Goal: Task Accomplishment & Management: Use online tool/utility

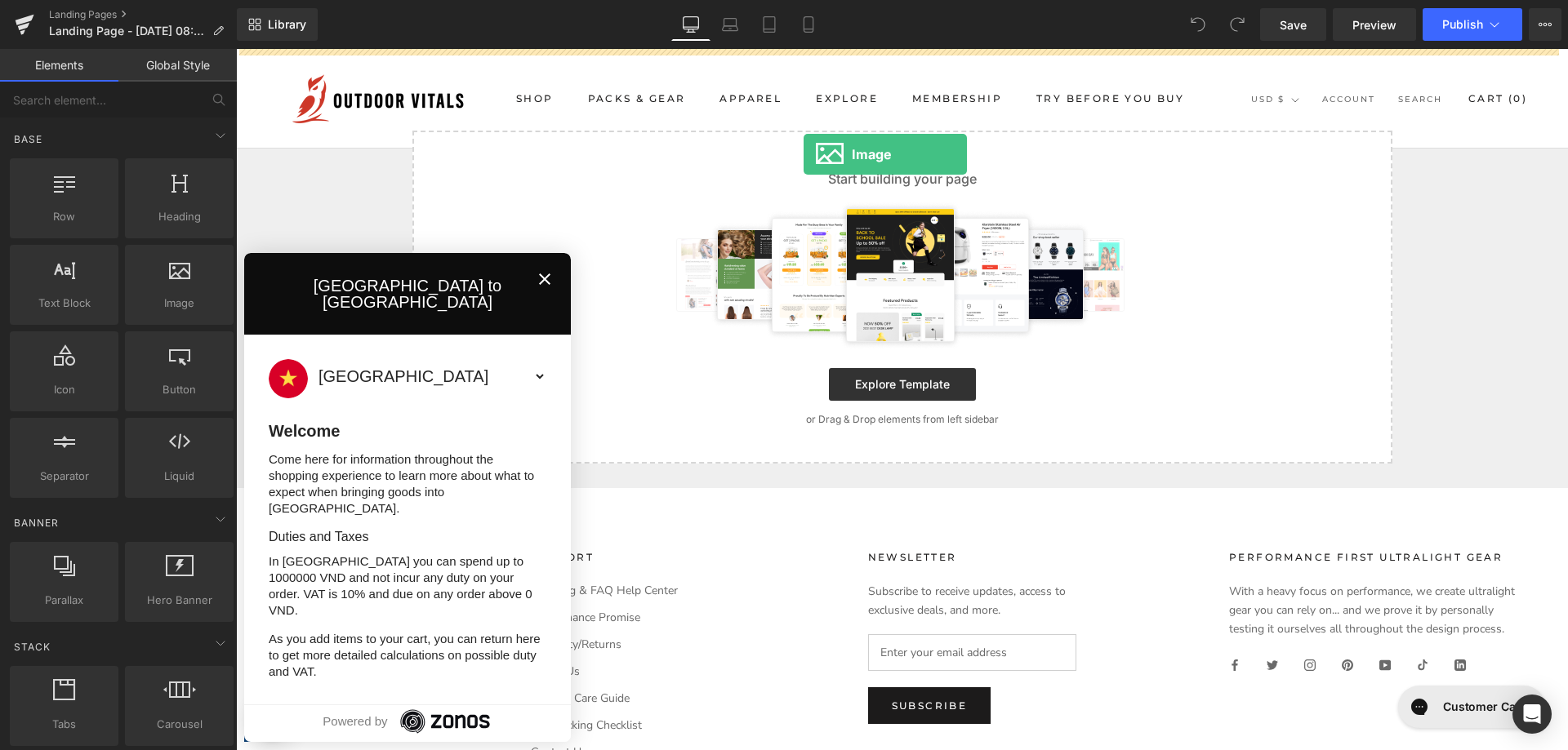
drag, startPoint x: 417, startPoint y: 325, endPoint x: 804, endPoint y: 154, distance: 423.1
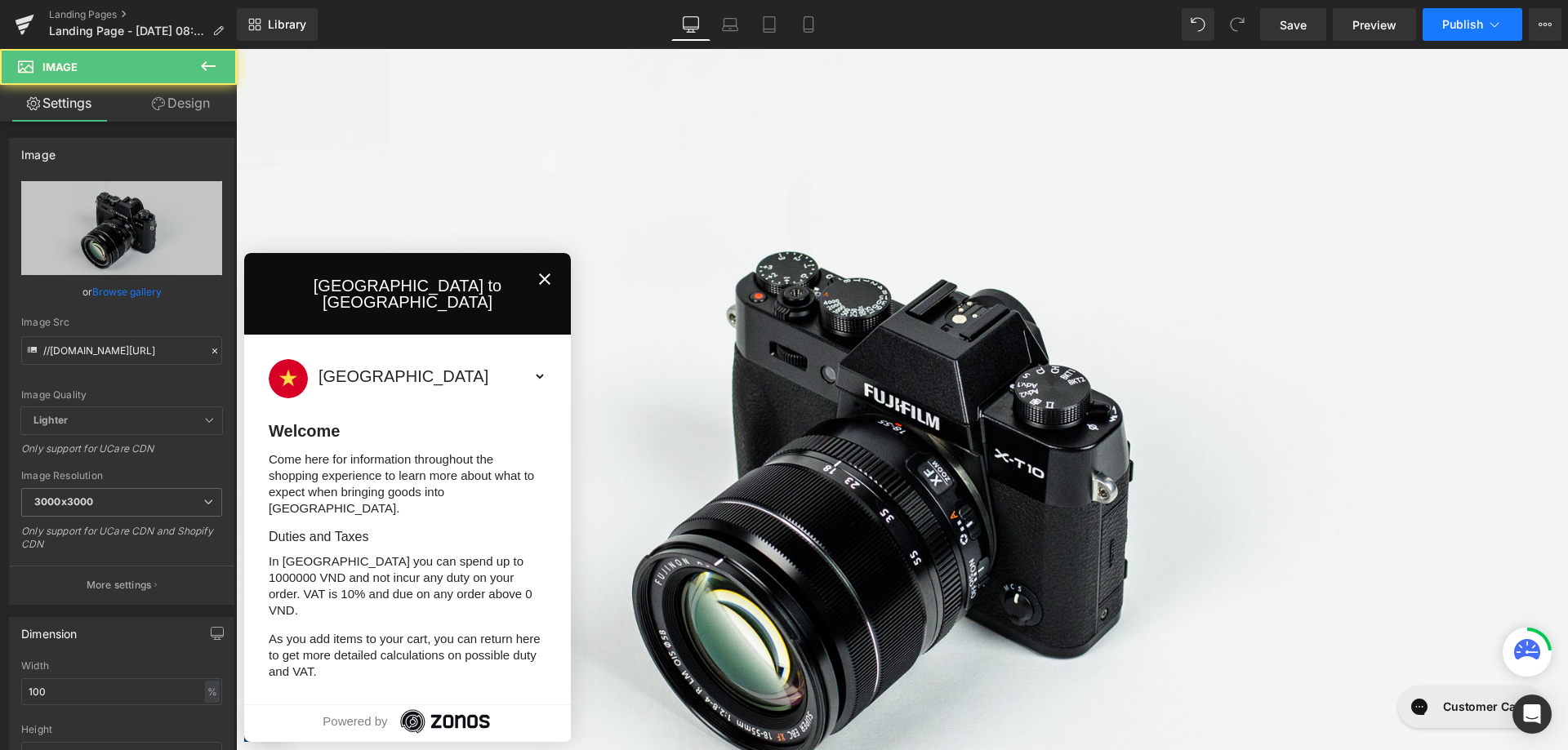
click at [1466, 25] on span "Publish" at bounding box center [1463, 25] width 41 height 13
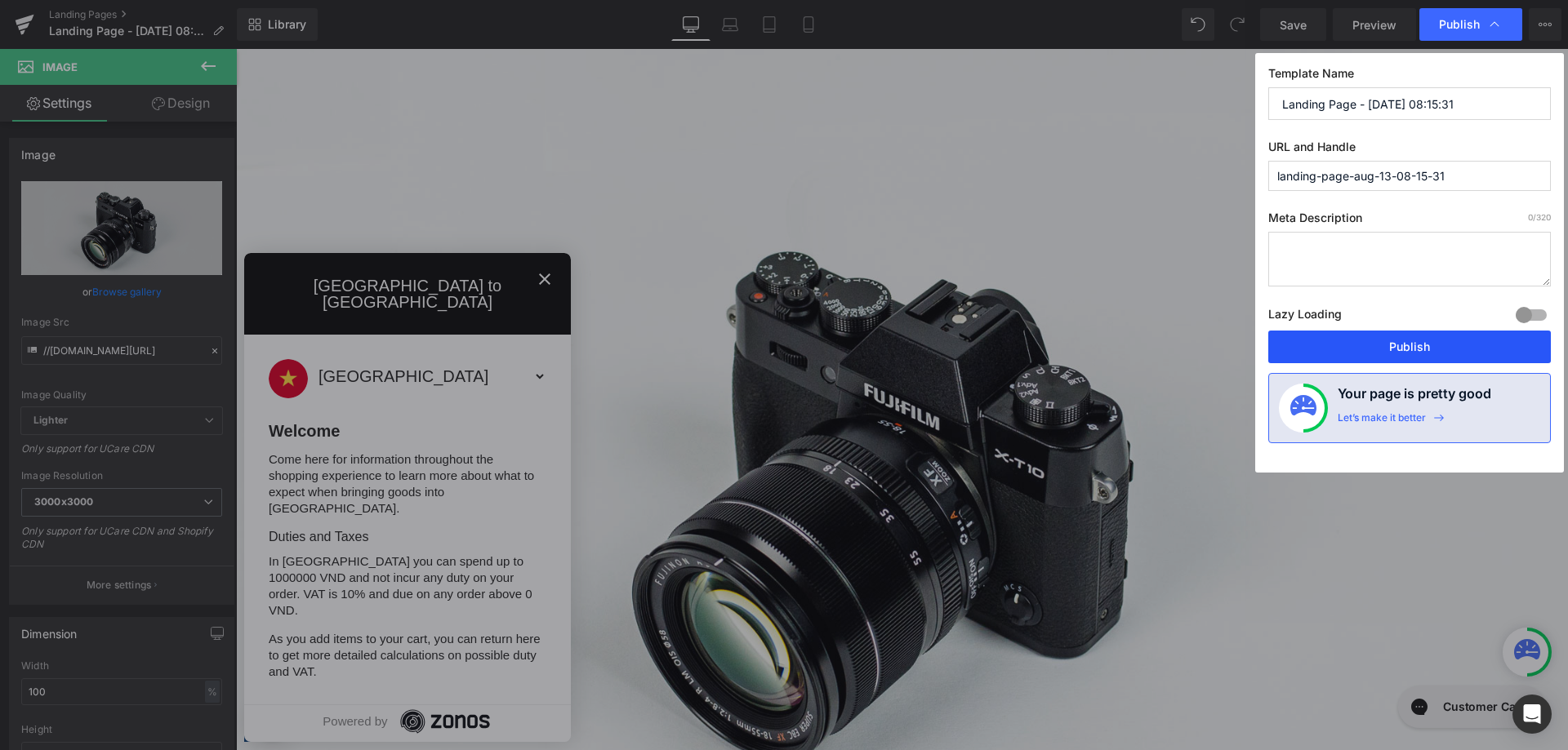
click at [1351, 339] on button "Publish" at bounding box center [1410, 347] width 283 height 33
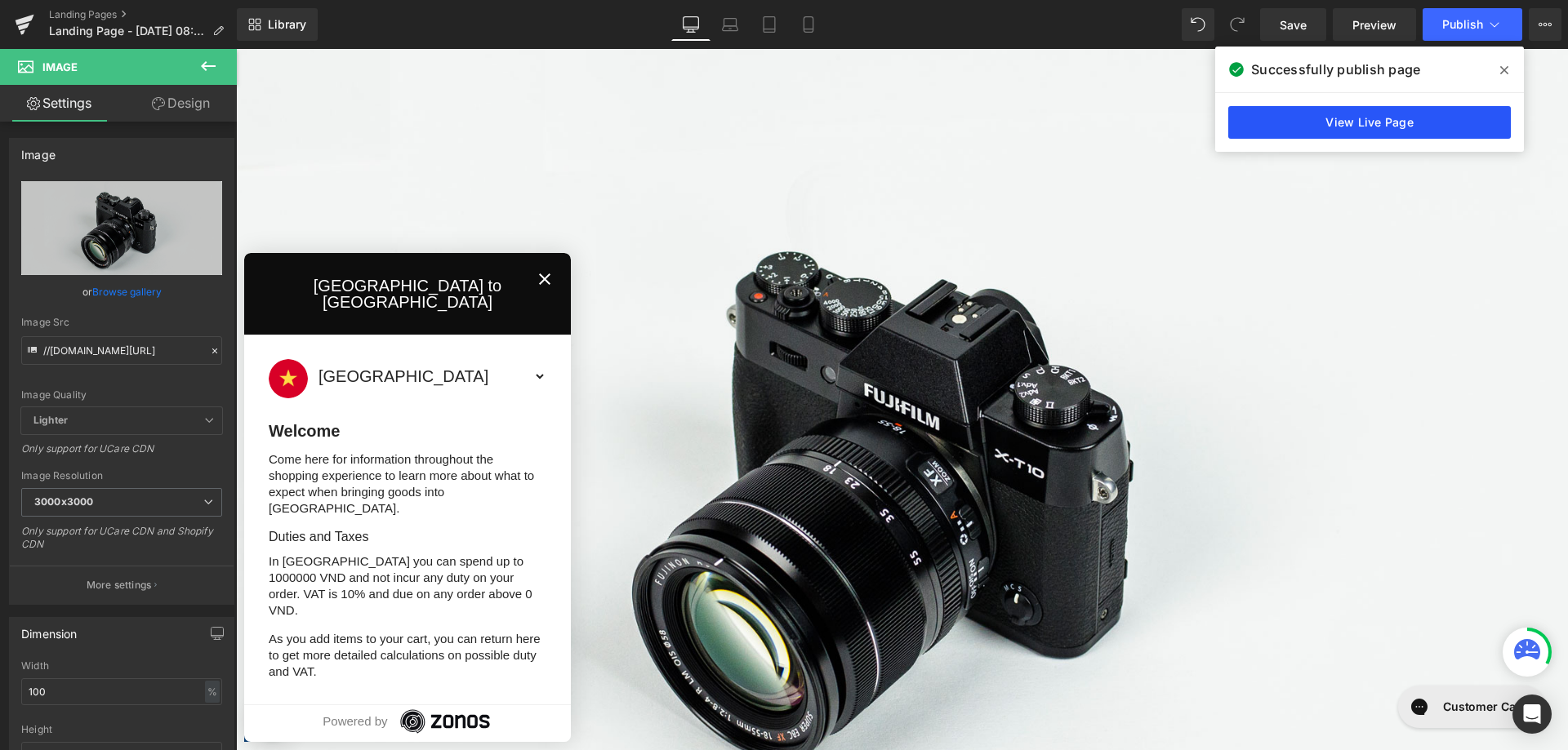
click at [1345, 115] on link "View Live Page" at bounding box center [1370, 122] width 283 height 33
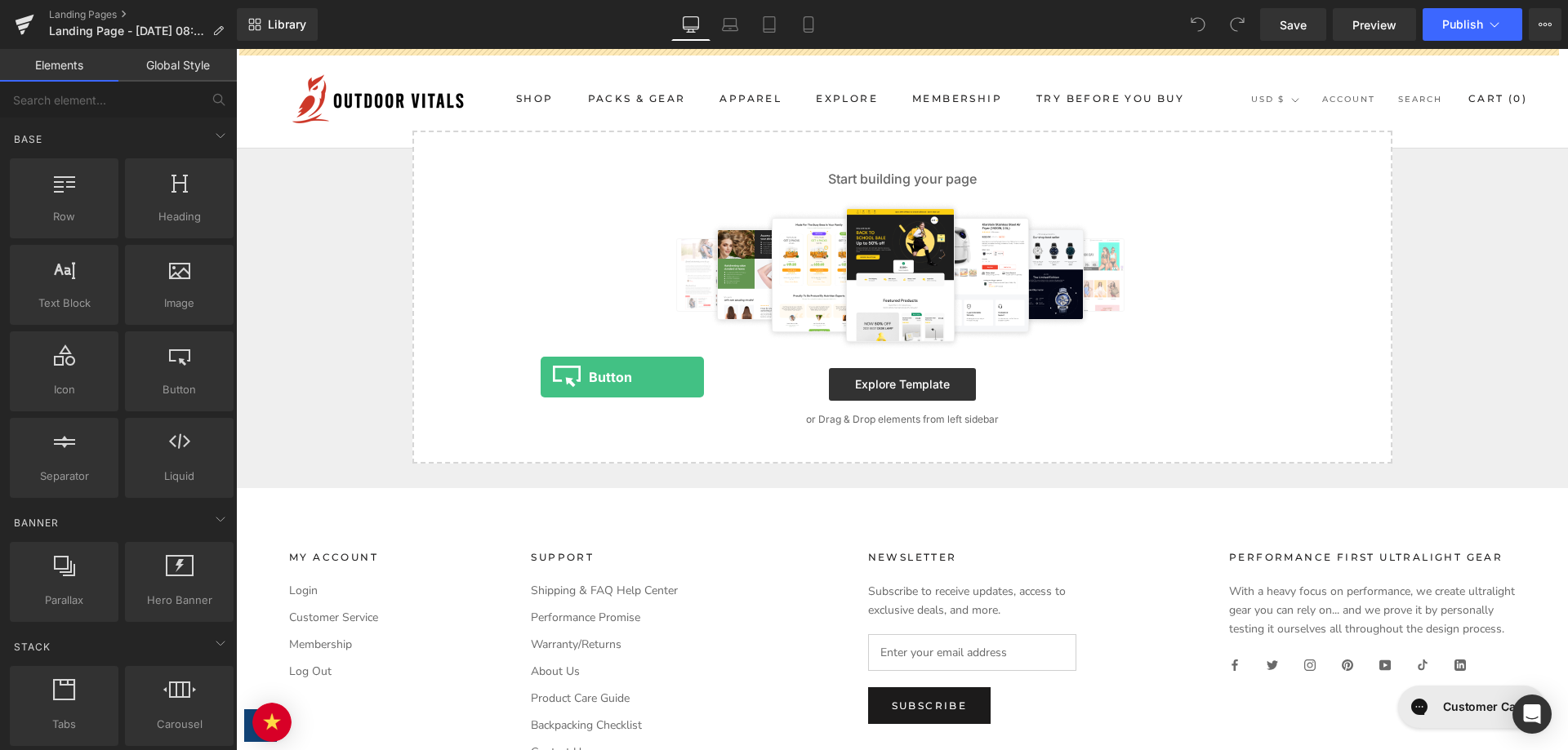
drag, startPoint x: 383, startPoint y: 427, endPoint x: 744, endPoint y: 380, distance: 364.0
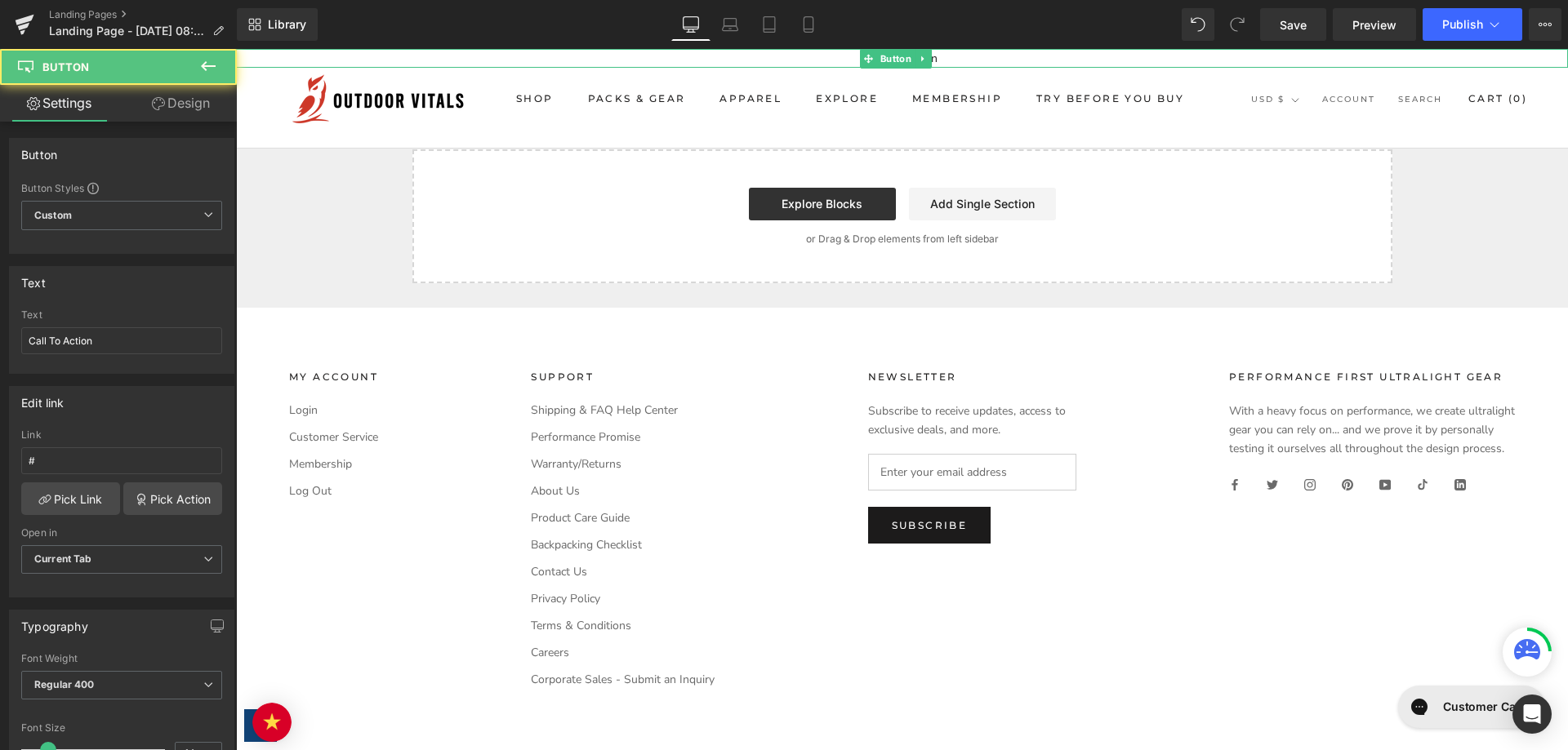
click at [1459, 41] on div "Library Desktop Desktop Laptop Tablet Mobile Save Preview Publish Scheduled Vie…" at bounding box center [902, 25] width 1331 height 49
click at [1460, 28] on span "Publish" at bounding box center [1463, 25] width 41 height 13
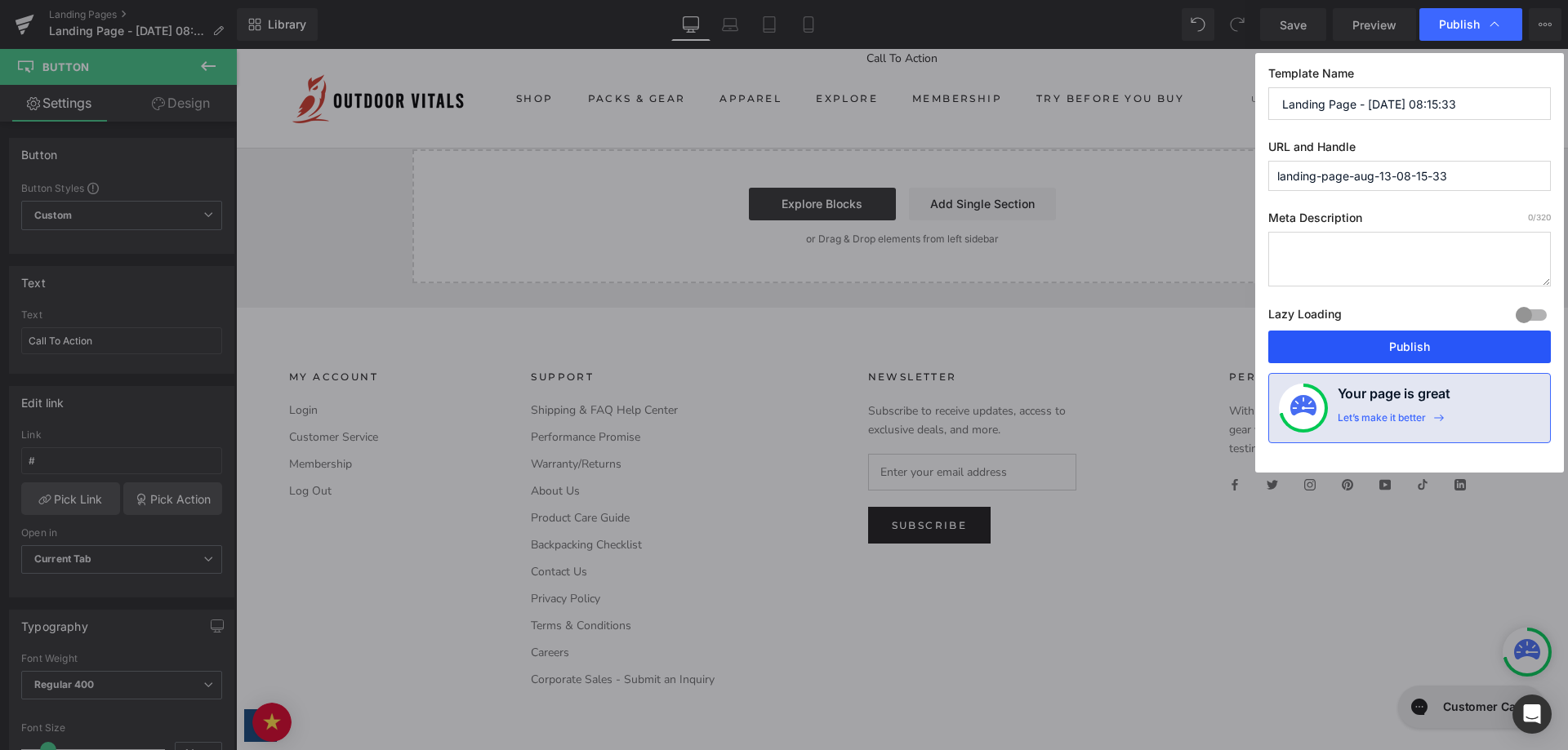
click at [1357, 341] on button "Publish" at bounding box center [1410, 347] width 283 height 33
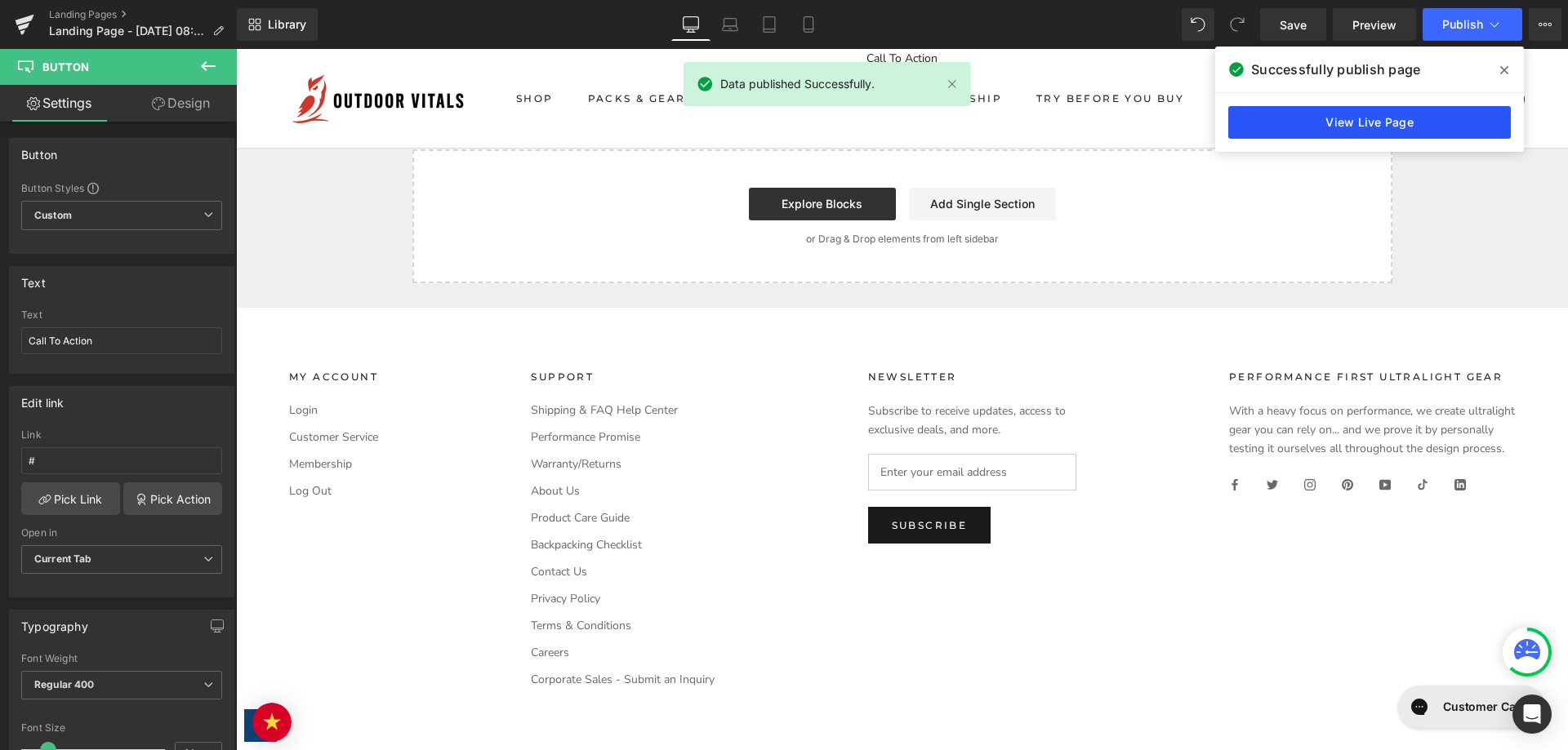
click at [1332, 115] on link "View Live Page" at bounding box center [1370, 122] width 283 height 33
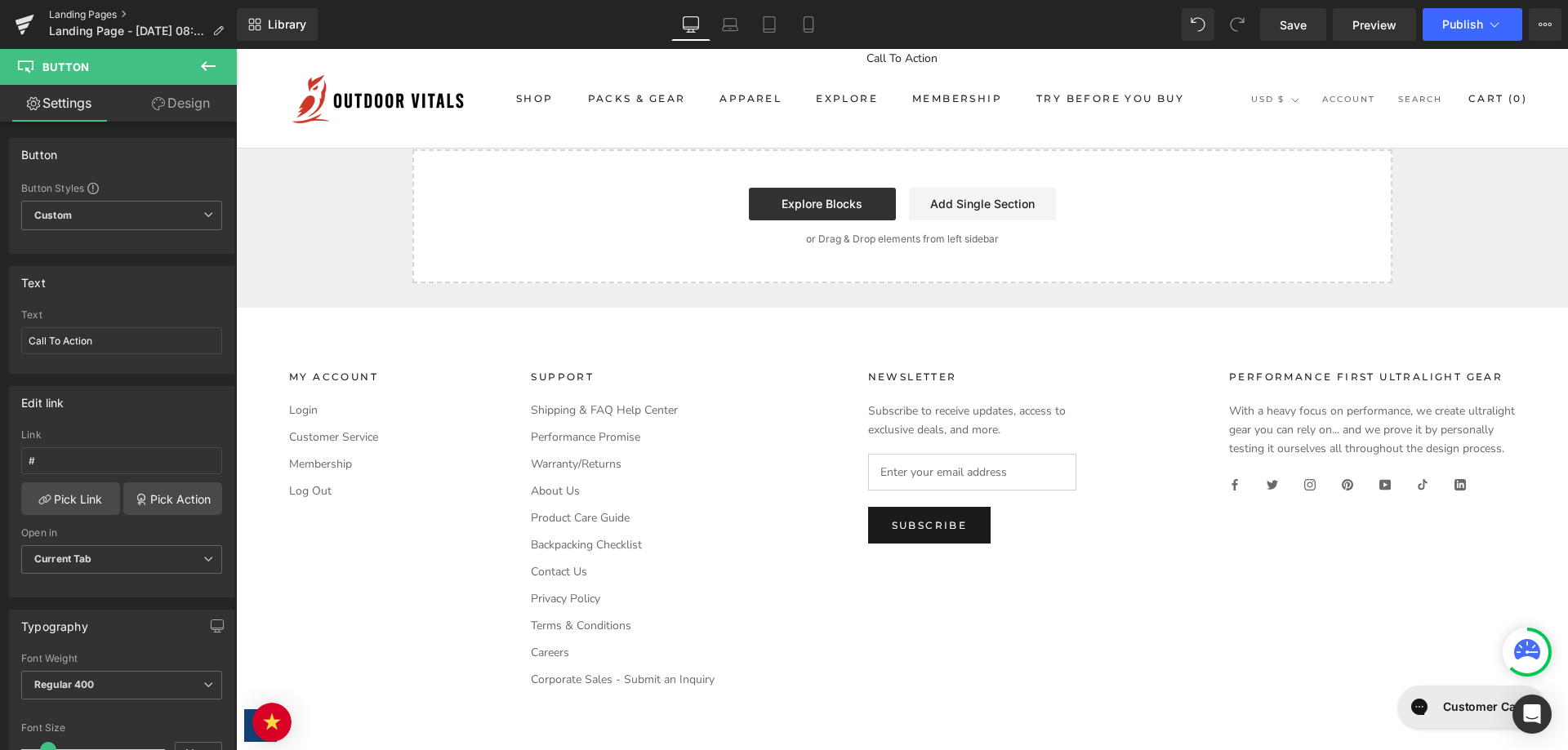
click at [93, 8] on link "Landing Pages" at bounding box center [143, 15] width 188 height 13
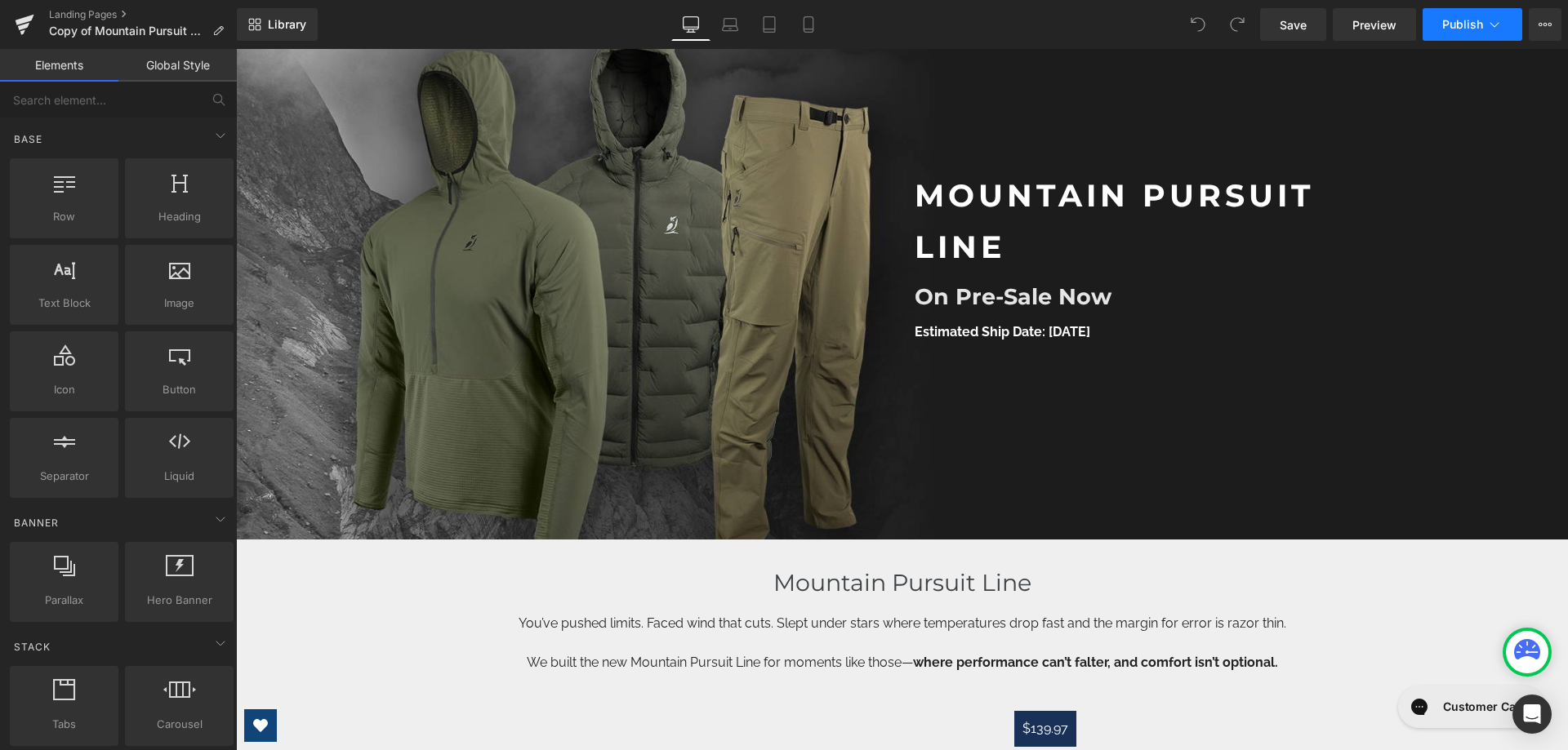
click at [1454, 16] on button "Publish" at bounding box center [1473, 25] width 100 height 33
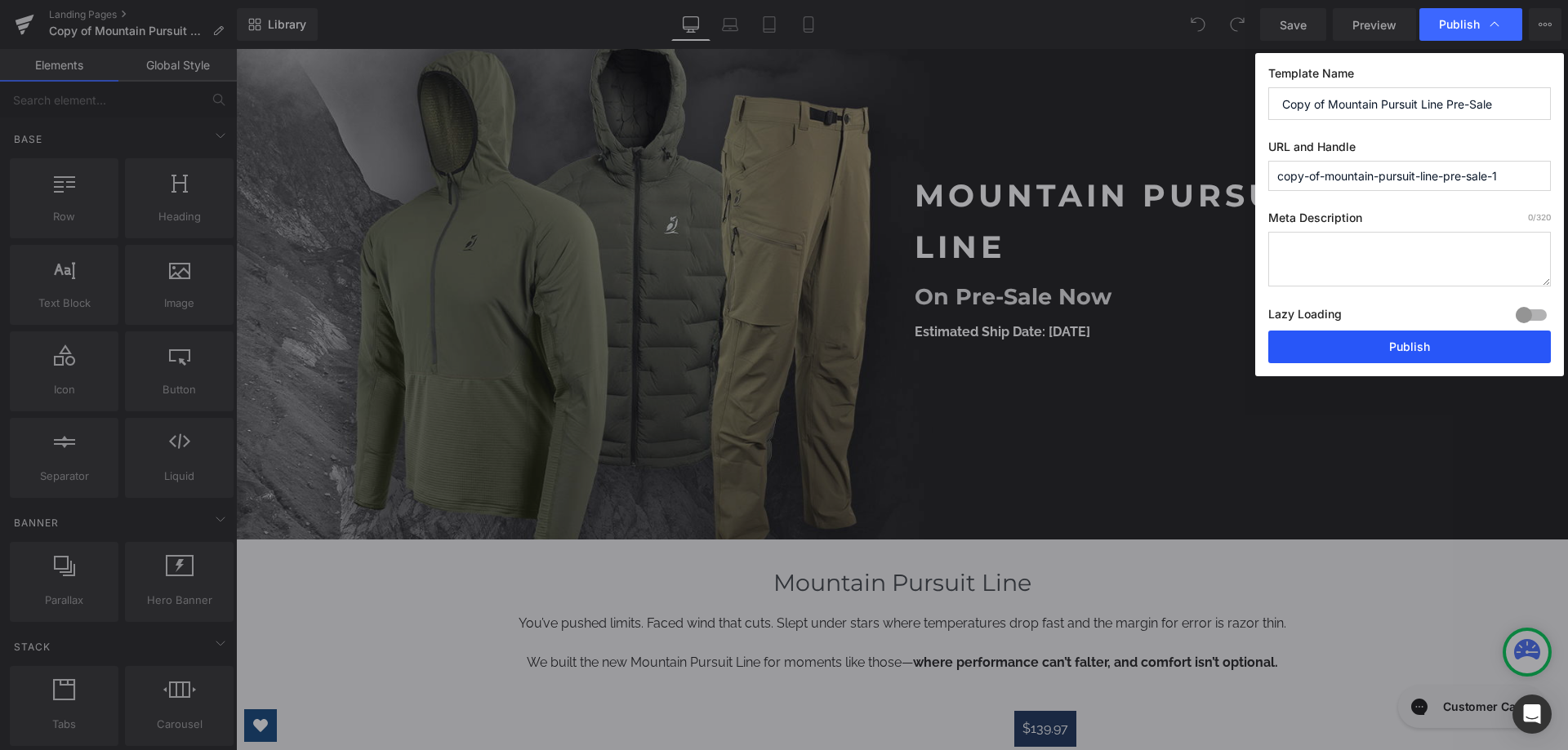
click at [1346, 337] on button "Publish" at bounding box center [1410, 347] width 283 height 33
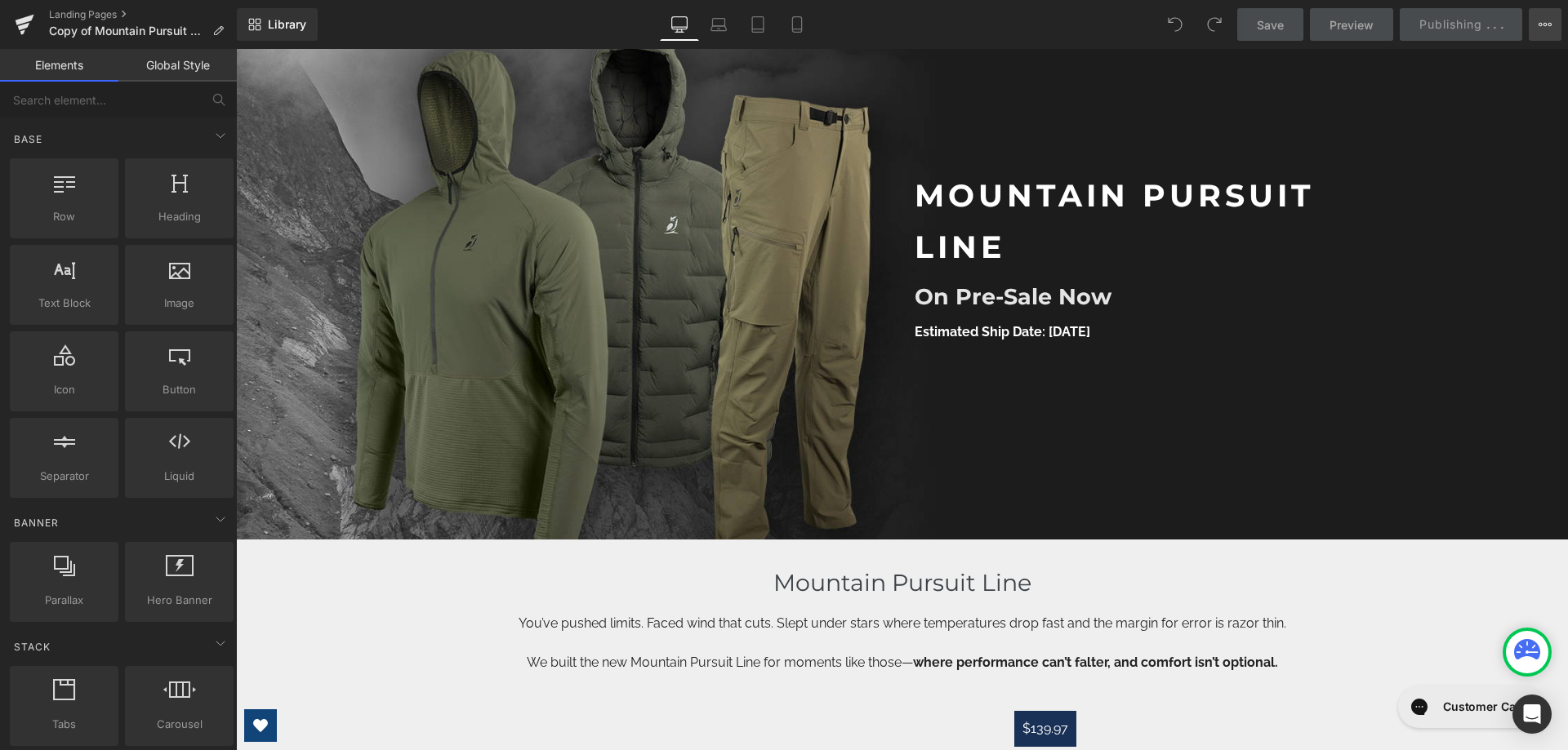
click at [1534, 18] on button "View Live Page View with current Template Save Template to Library Schedule Pub…" at bounding box center [1545, 25] width 33 height 33
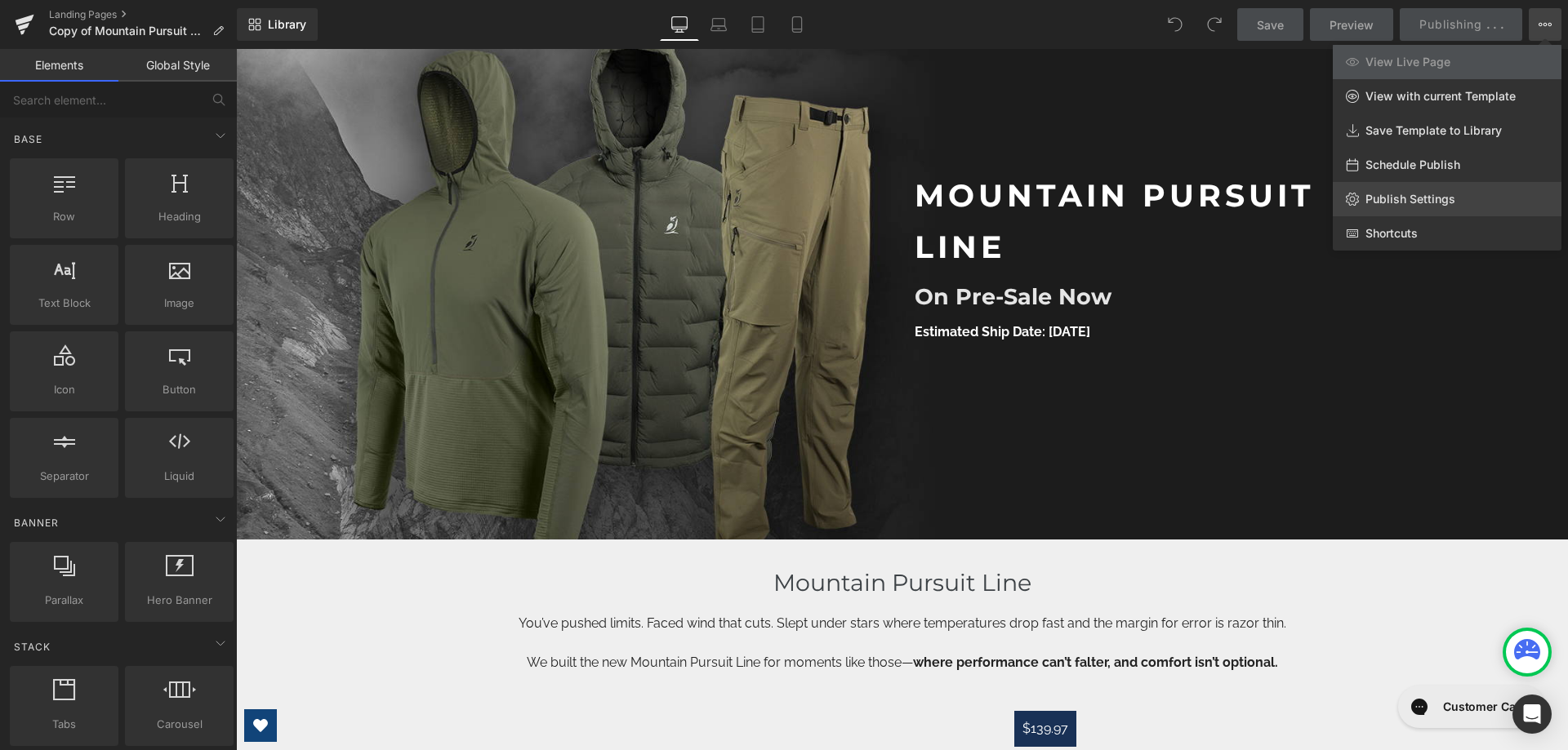
click at [1411, 191] on link "Publish Settings" at bounding box center [1447, 199] width 229 height 34
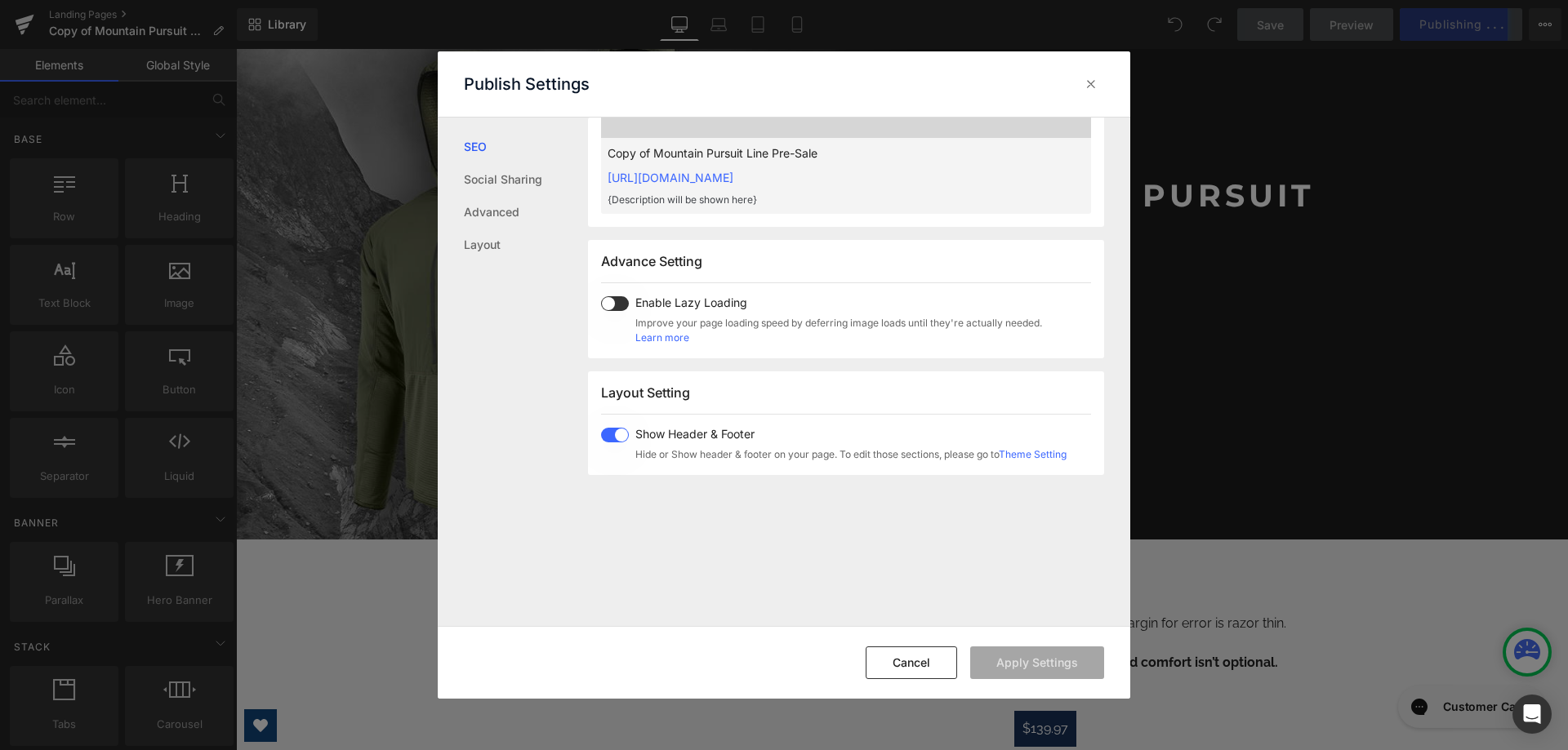
scroll to position [817, 0]
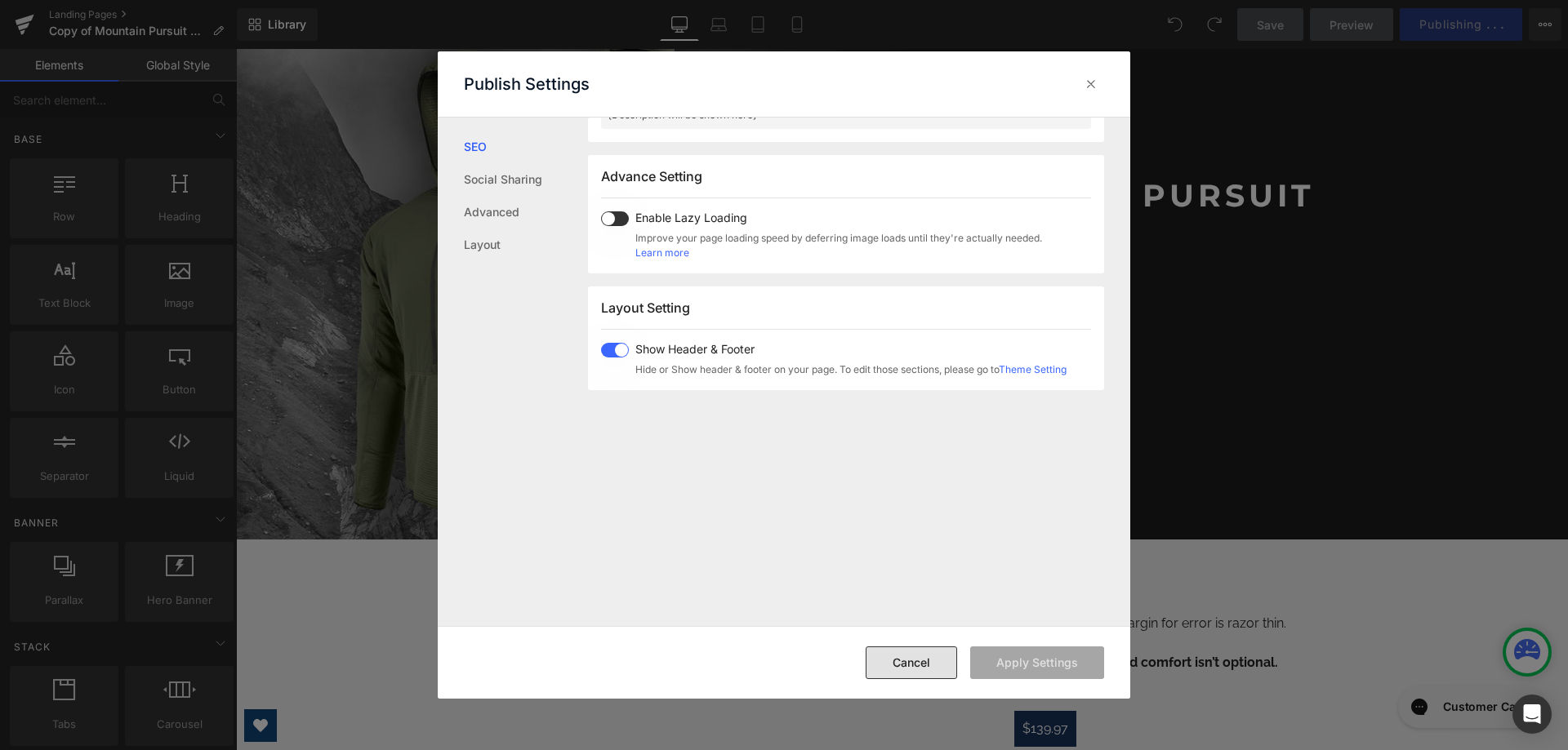
click at [909, 662] on button "Cancel" at bounding box center [912, 663] width 92 height 33
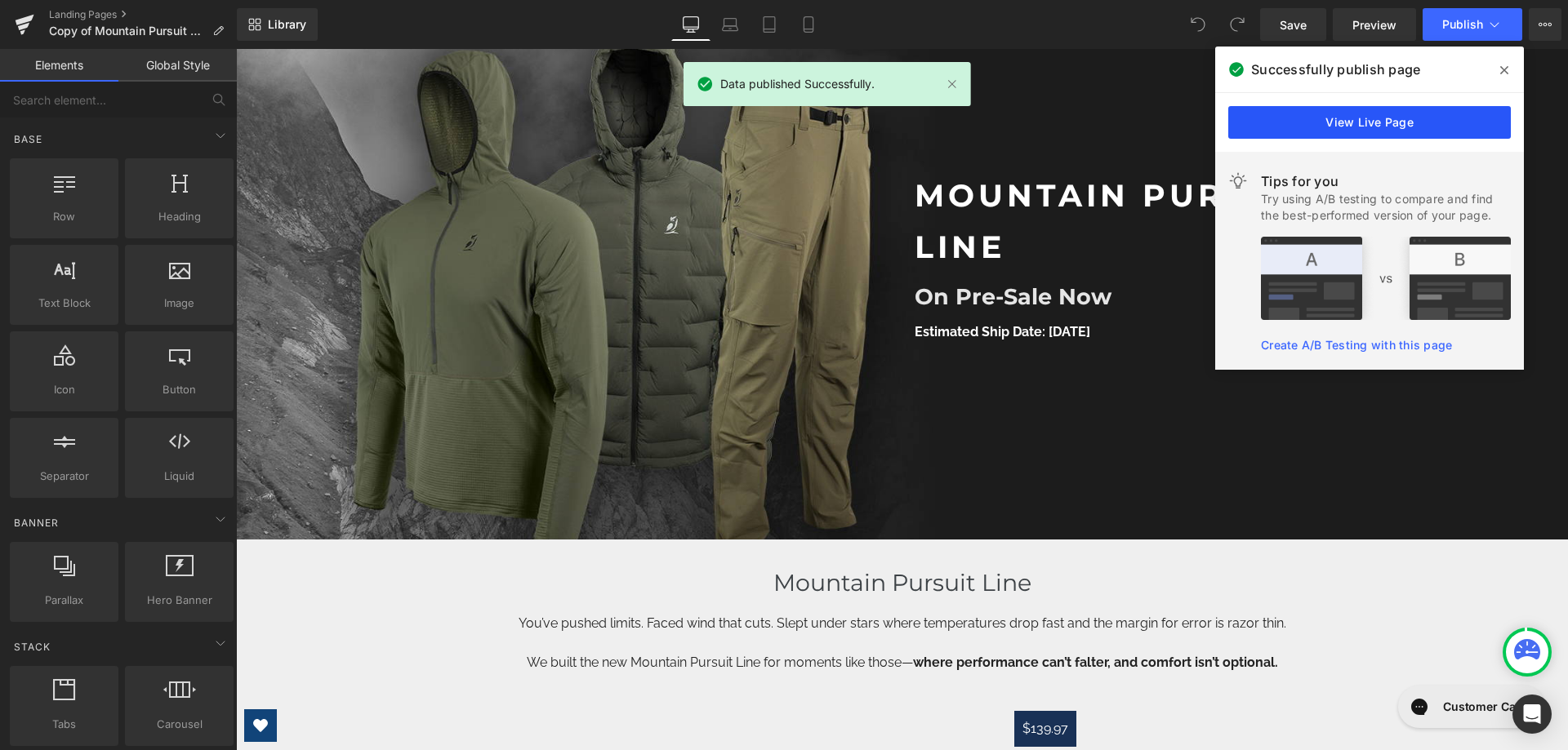
click at [1309, 111] on link "View Live Page" at bounding box center [1370, 122] width 283 height 33
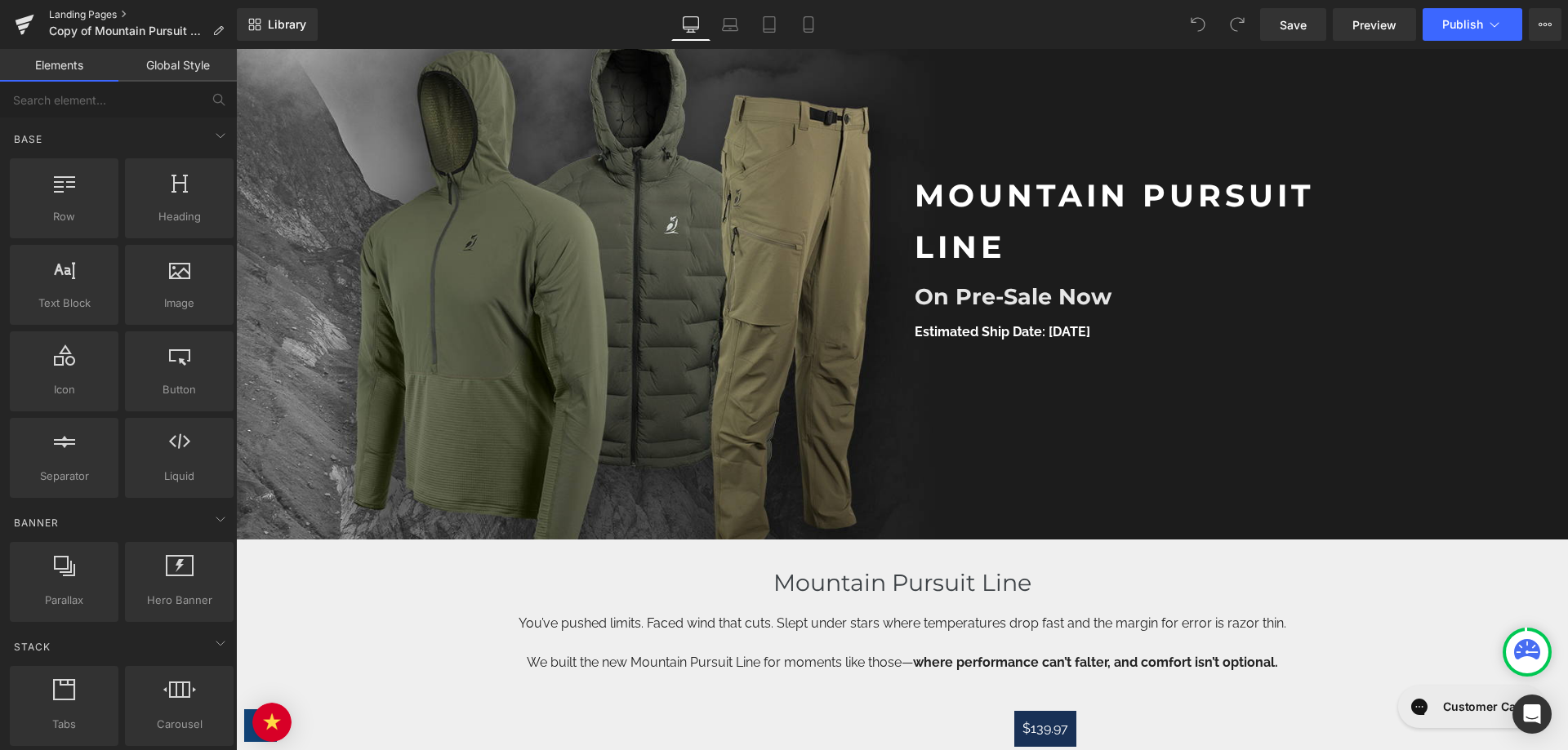
click at [59, 11] on link "Landing Pages" at bounding box center [143, 15] width 188 height 13
